Goal: Task Accomplishment & Management: Use online tool/utility

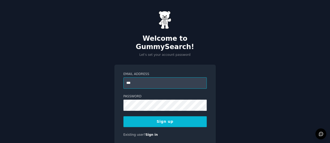
type input "**********"
click at [170, 117] on button "Sign up" at bounding box center [165, 121] width 83 height 11
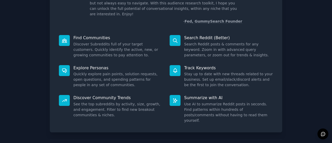
scroll to position [43, 0]
click at [88, 35] on p "Find Communities" at bounding box center [117, 37] width 89 height 5
click at [63, 38] on icon at bounding box center [64, 40] width 5 height 5
click at [93, 35] on p "Find Communities" at bounding box center [117, 37] width 89 height 5
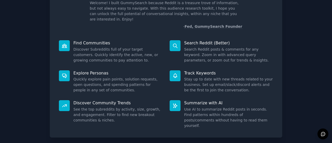
scroll to position [0, 0]
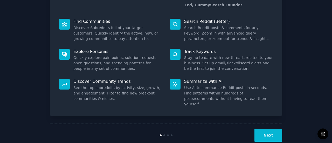
click at [264, 129] on button "Next" at bounding box center [268, 135] width 28 height 13
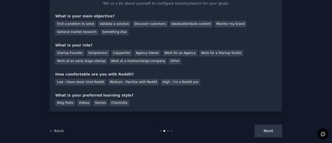
scroll to position [42, 0]
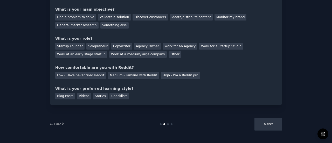
click at [269, 125] on div "Next" at bounding box center [242, 124] width 77 height 13
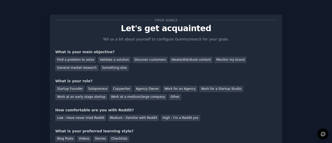
scroll to position [12, 0]
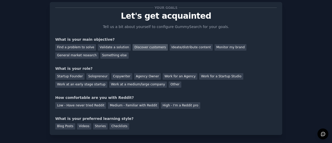
click at [148, 48] on div "Discover customers" at bounding box center [149, 47] width 35 height 6
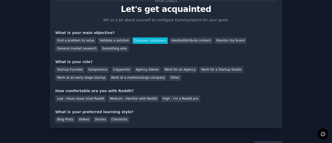
scroll to position [19, 0]
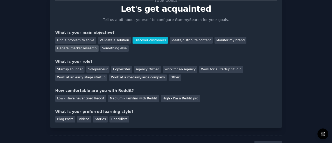
click at [98, 45] on div "General market research" at bounding box center [76, 48] width 43 height 6
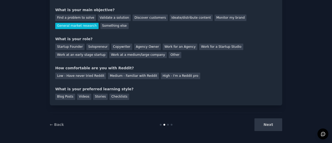
scroll to position [42, 0]
click at [168, 55] on div "Other" at bounding box center [174, 54] width 13 height 6
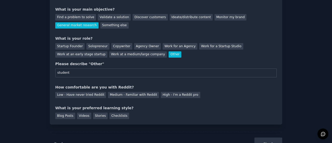
scroll to position [62, 0]
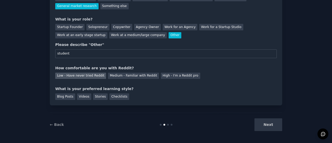
type input "student"
click at [96, 74] on div "Low - Have never tried Reddit" at bounding box center [80, 76] width 51 height 6
click at [97, 98] on div "Stories" at bounding box center [100, 96] width 15 height 6
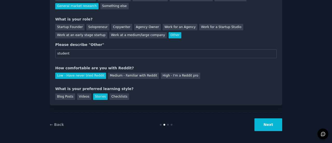
click at [257, 122] on button "Next" at bounding box center [268, 124] width 28 height 13
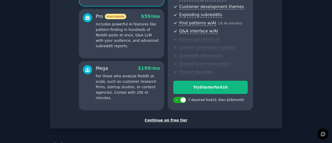
scroll to position [105, 0]
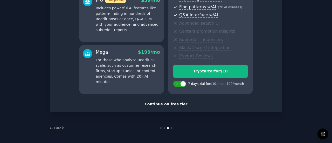
click at [180, 103] on div "Continue on free tier" at bounding box center [165, 103] width 221 height 5
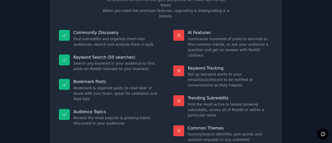
scroll to position [59, 0]
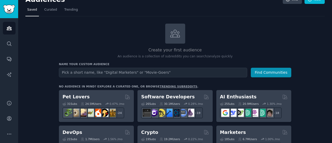
scroll to position [10, 0]
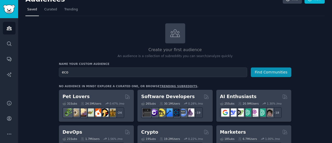
type input "eco"
click at [263, 67] on div "Name your custom audience Audience Name eco Find Communities" at bounding box center [175, 69] width 232 height 15
click at [262, 75] on button "Find Communities" at bounding box center [271, 72] width 40 height 10
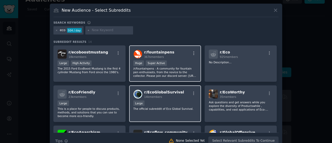
drag, startPoint x: 145, startPoint y: 64, endPoint x: 177, endPoint y: 98, distance: 46.7
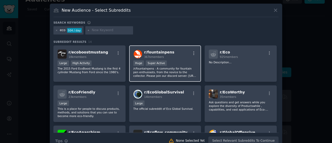
click at [64, 32] on div "eco" at bounding box center [63, 30] width 6 height 5
click at [55, 30] on icon at bounding box center [56, 30] width 3 height 3
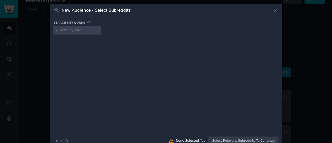
click at [70, 30] on input "text" at bounding box center [79, 30] width 39 height 5
type input "eco frizndly"
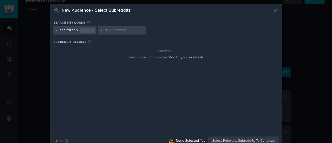
click at [69, 32] on div "eco frizndly" at bounding box center [69, 30] width 18 height 5
click at [72, 28] on div "eco frizndly" at bounding box center [69, 30] width 18 height 5
click at [70, 30] on div "eco frizndly" at bounding box center [69, 30] width 18 height 5
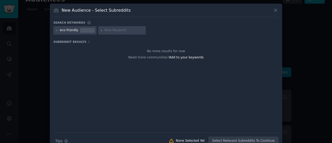
click at [53, 31] on div "eco frizndly" at bounding box center [74, 30] width 43 height 8
click at [55, 31] on icon at bounding box center [56, 30] width 3 height 3
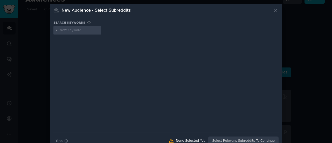
click at [71, 30] on input "text" at bounding box center [79, 30] width 39 height 5
type input "eco friendly"
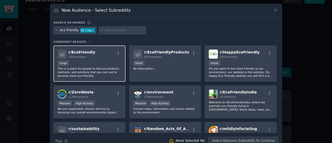
click at [115, 67] on p "This is a place for people to discuss products, methods, and solutions that you…" at bounding box center [90, 72] width 64 height 11
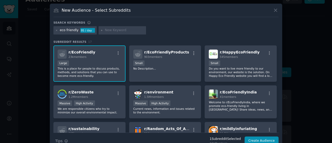
click at [113, 67] on p "This is a place for people to discuss products, methods, and solutions that you…" at bounding box center [90, 72] width 64 height 11
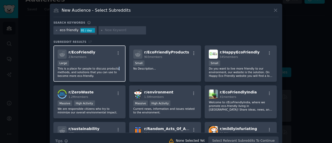
click at [113, 67] on p "This is a place for people to discuss products, methods, and solutions that you…" at bounding box center [90, 72] width 64 height 11
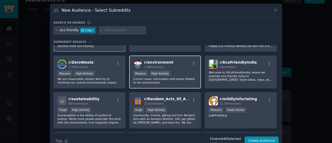
scroll to position [30, 0]
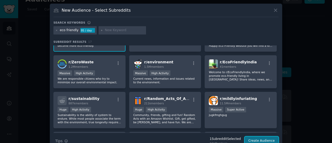
click at [264, 140] on button "Create Audience" at bounding box center [261, 140] width 34 height 9
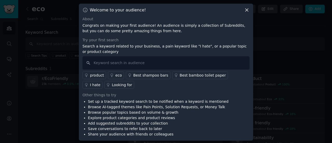
scroll to position [1, 0]
click at [158, 74] on div "Best shampoo bars" at bounding box center [150, 74] width 35 height 5
